Goal: Check status

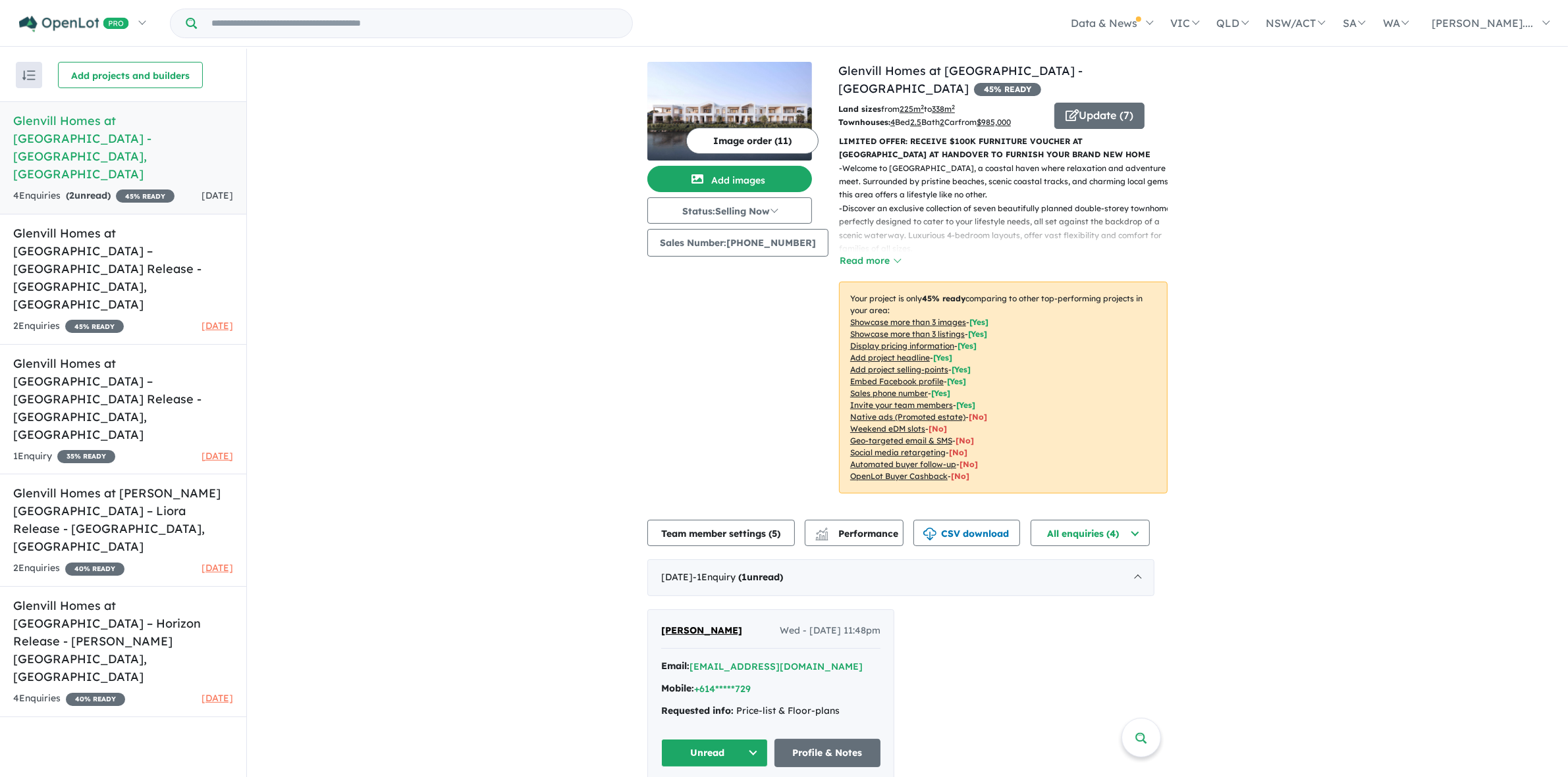
click at [663, 372] on div "Image order ( 11 ) Add images Status: Selling Now In Planning Coming Soon Selli…" at bounding box center [743, 286] width 191 height 447
click at [396, 284] on div "View 5 projects in your account Glenvill Homes at The [GEOGRAPHIC_DATA] - [GEOG…" at bounding box center [907, 496] width 1321 height 895
click at [504, 265] on div "View 5 projects in your account Glenvill Homes at The [GEOGRAPHIC_DATA] - [GEOG…" at bounding box center [907, 496] width 1321 height 895
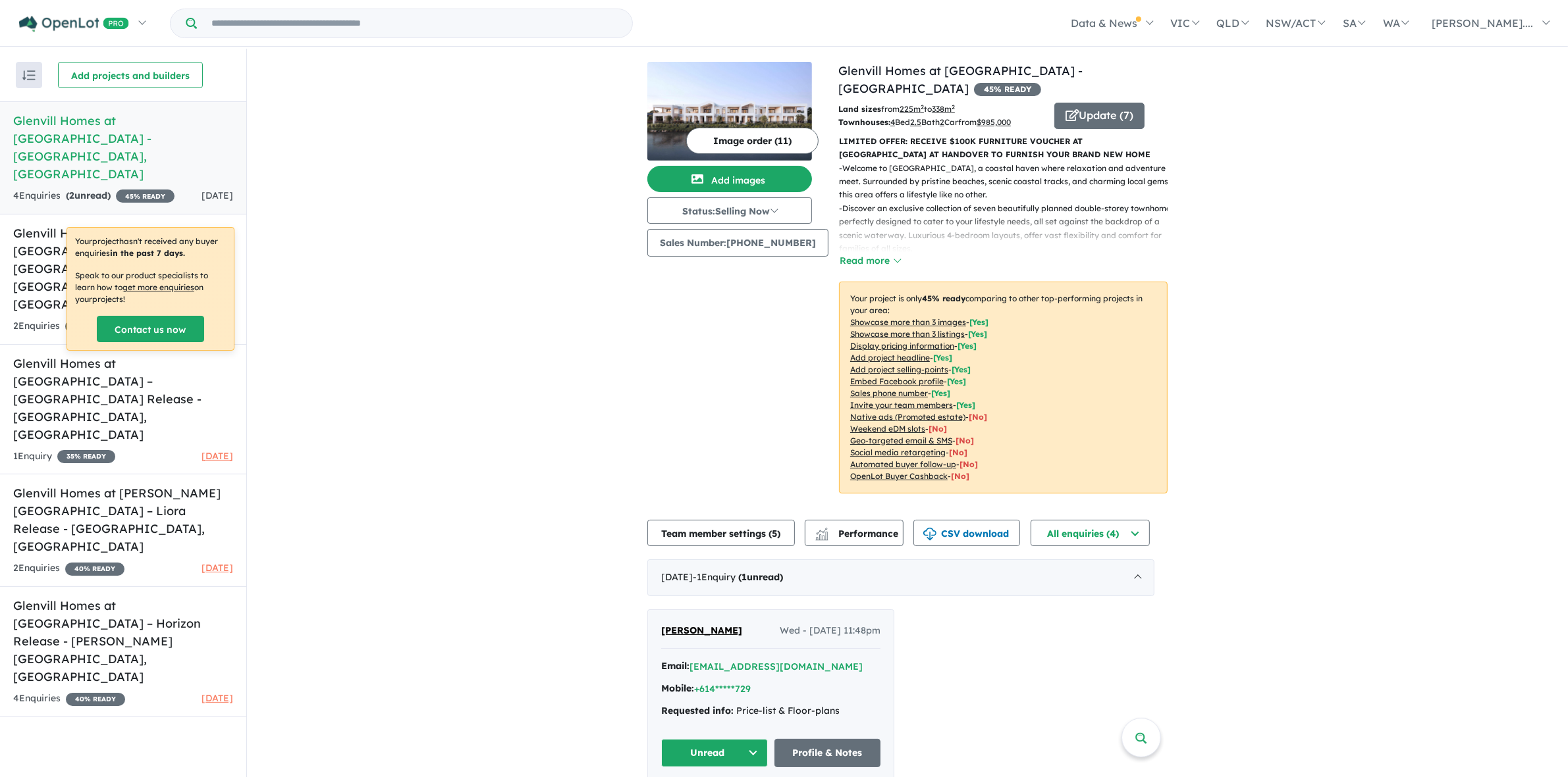
click at [181, 232] on div "Your project hasn't received any buyer enquiries in the past 7 days. Speak to o…" at bounding box center [150, 288] width 166 height 122
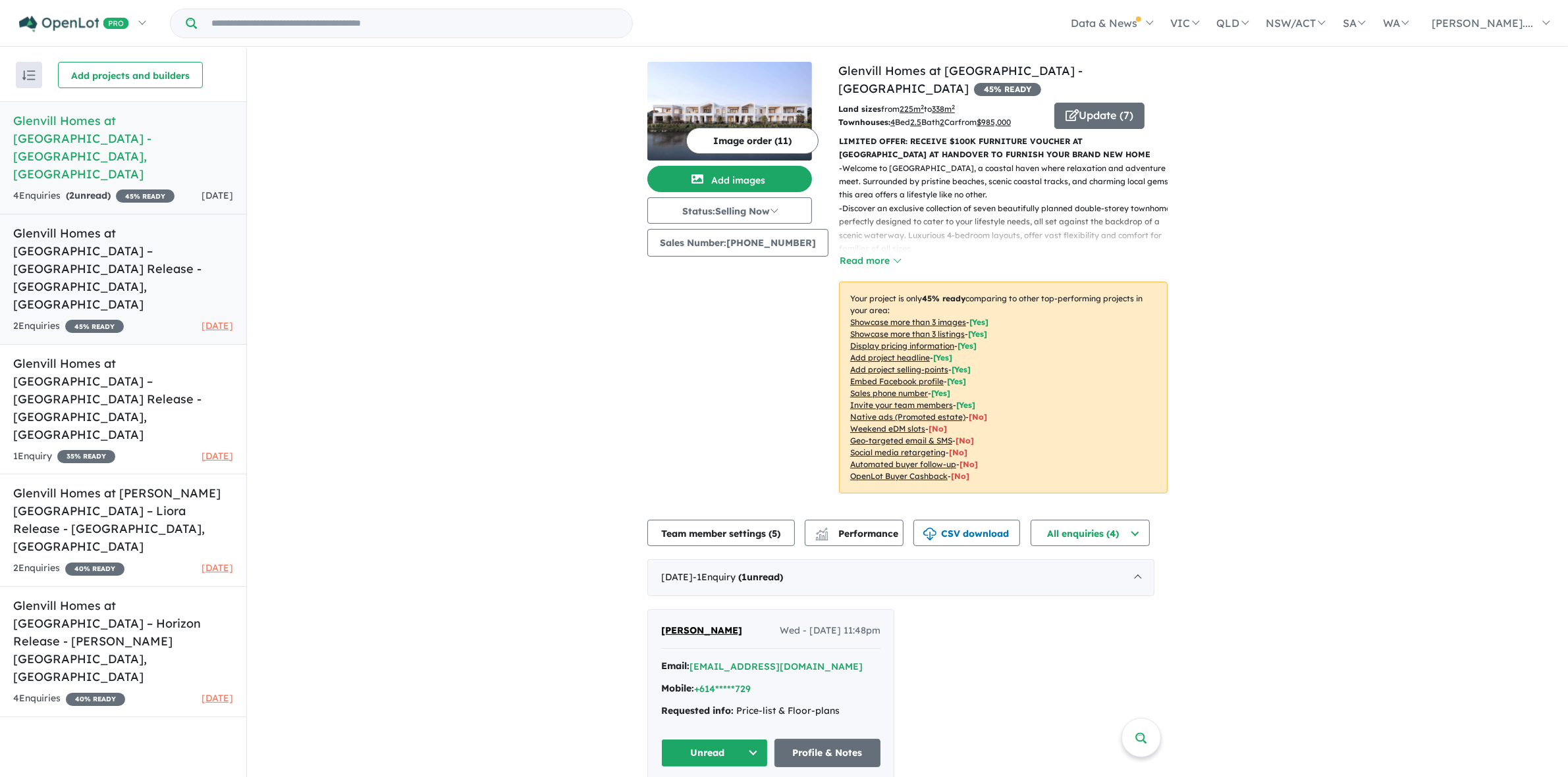
click at [184, 224] on h5 "Glenvill Homes at [GEOGRAPHIC_DATA] – [GEOGRAPHIC_DATA] Release - [GEOGRAPHIC_D…" at bounding box center [123, 268] width 220 height 89
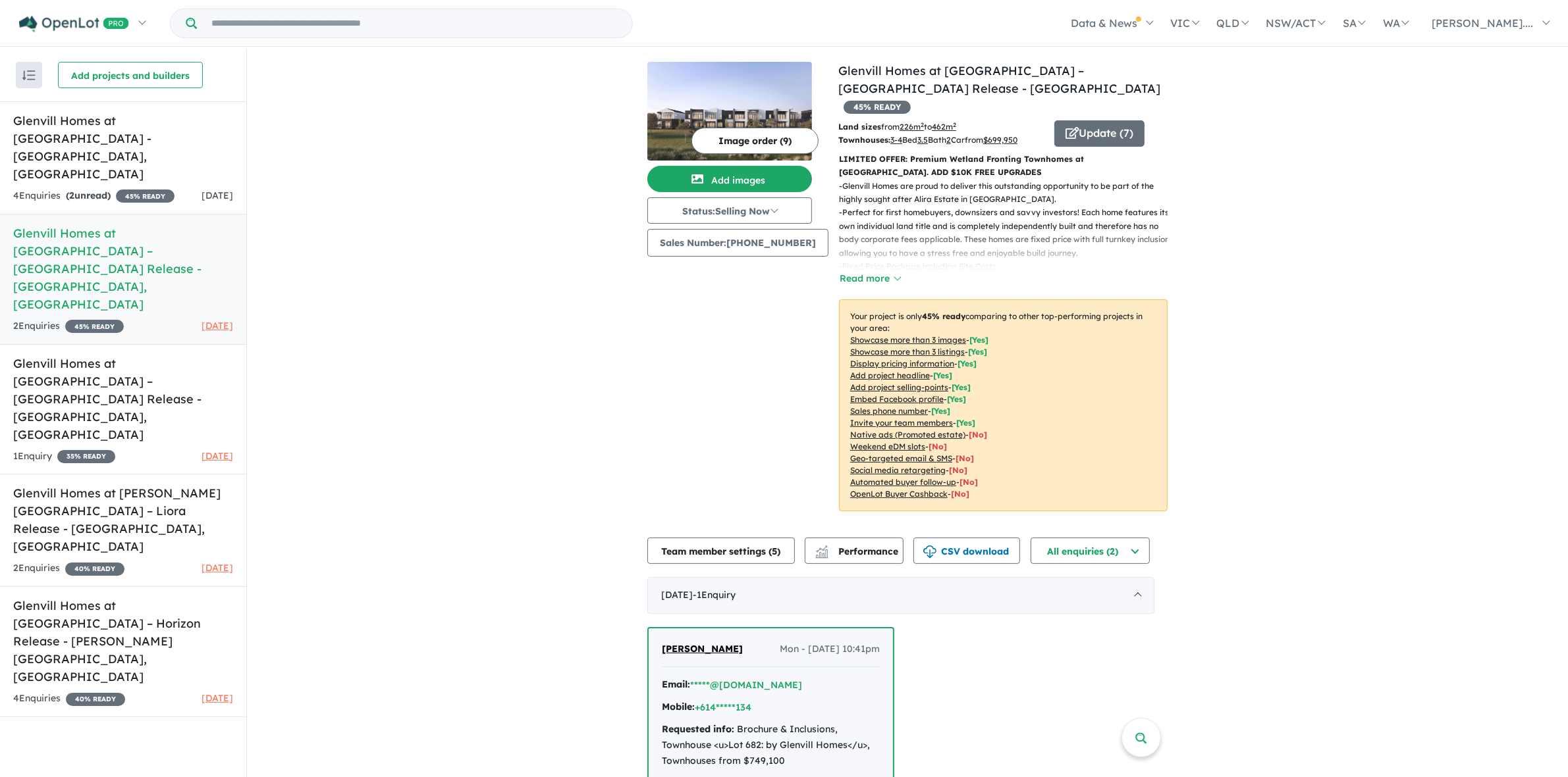
click at [362, 249] on div "View 5 projects in your account Glenvill Homes at [GEOGRAPHIC_DATA] – [GEOGRAPH…" at bounding box center [907, 494] width 1321 height 890
click at [389, 275] on div "View 5 projects in your account Glenvill Homes at [GEOGRAPHIC_DATA] – [GEOGRAPH…" at bounding box center [907, 494] width 1321 height 890
